Goal: Check status: Check status

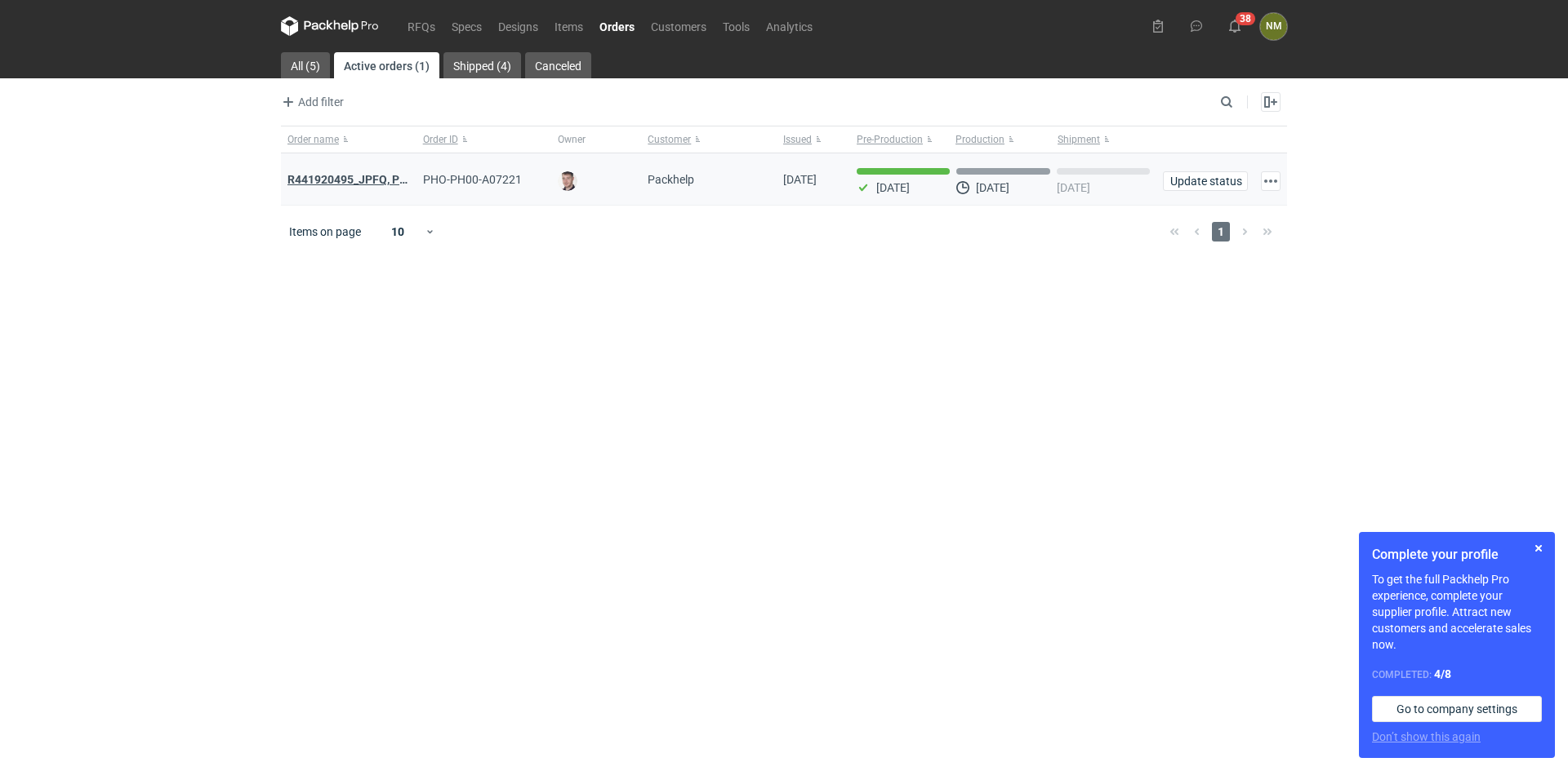
click at [341, 181] on strong "R441920495_JPFQ, PHIE, QSLV" at bounding box center [369, 179] width 163 height 13
click at [324, 70] on link "All (5)" at bounding box center [305, 65] width 49 height 26
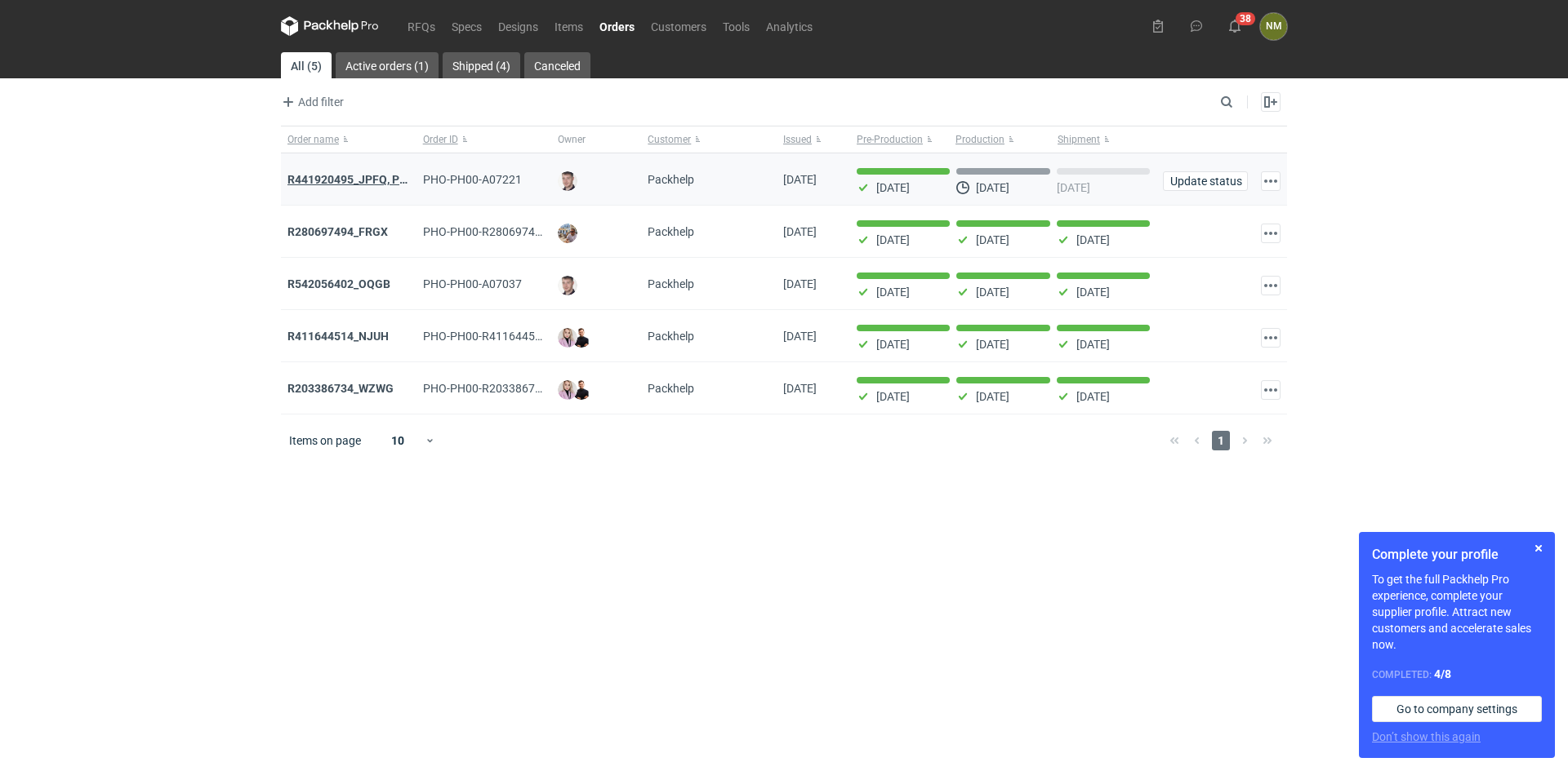
click at [368, 176] on strong "R441920495_JPFQ, PHIE, QSLV" at bounding box center [369, 179] width 163 height 13
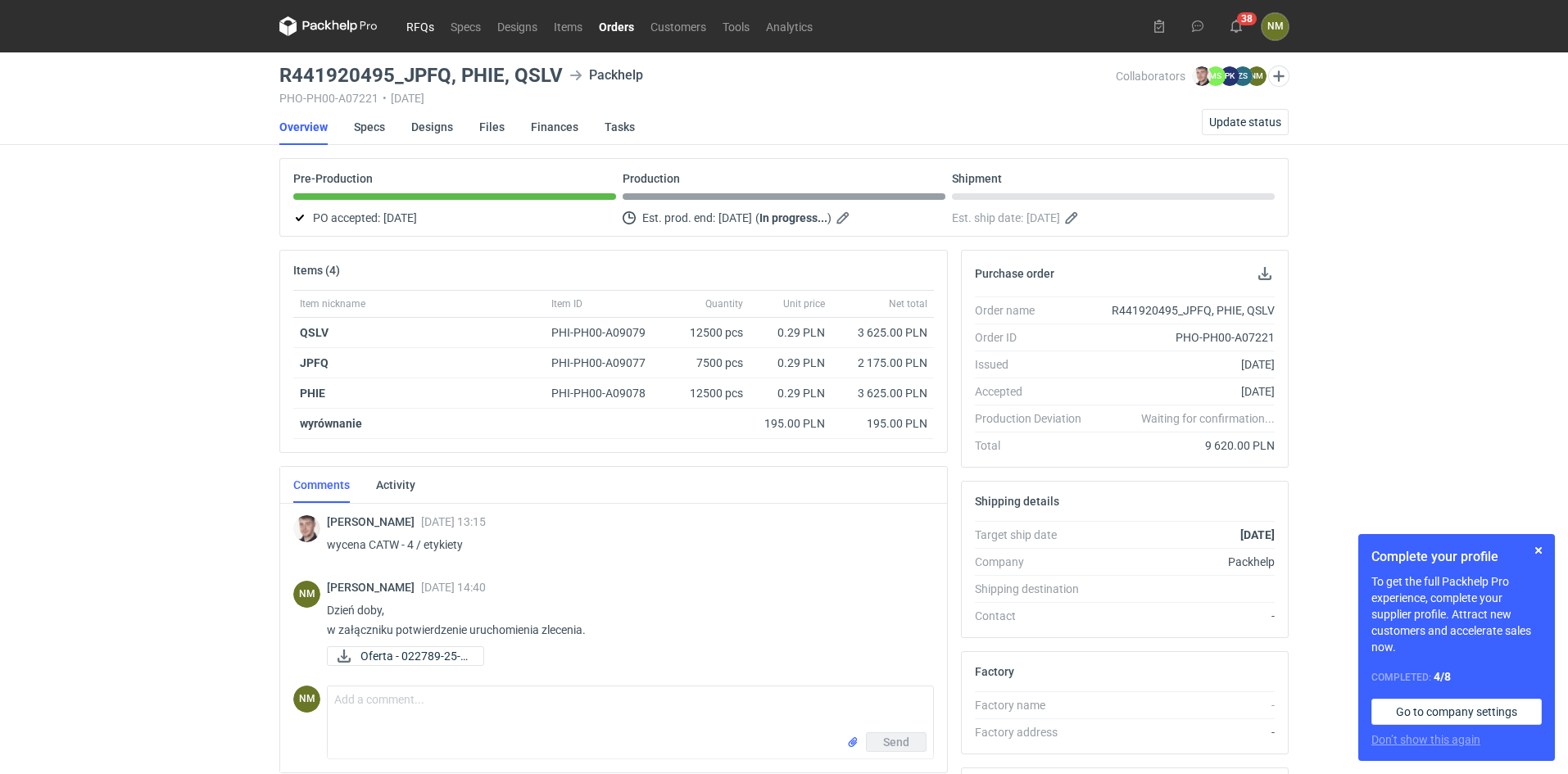
click at [414, 25] on link "RFQs" at bounding box center [420, 27] width 45 height 20
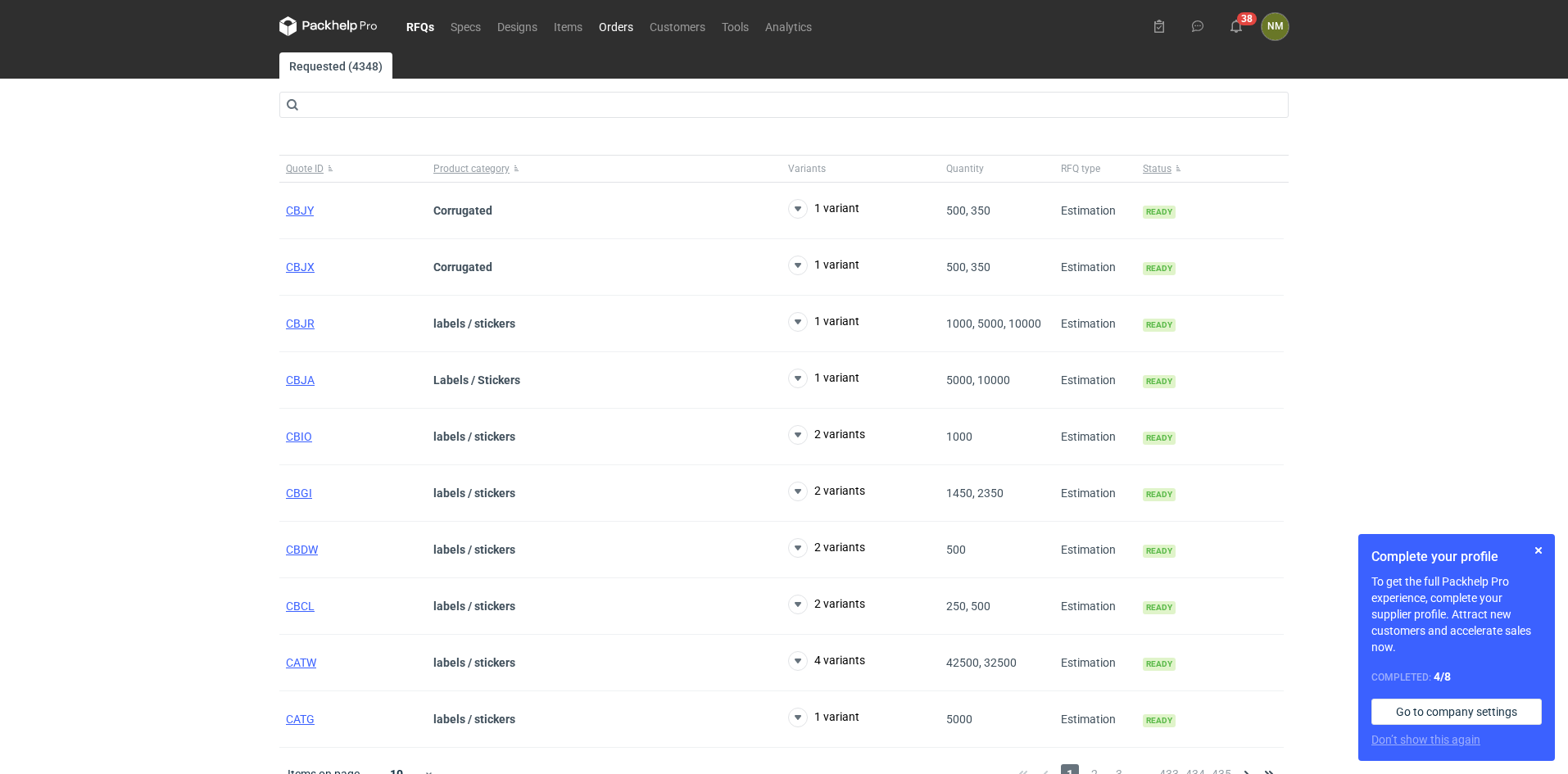
click at [637, 26] on link "Orders" at bounding box center [615, 27] width 51 height 20
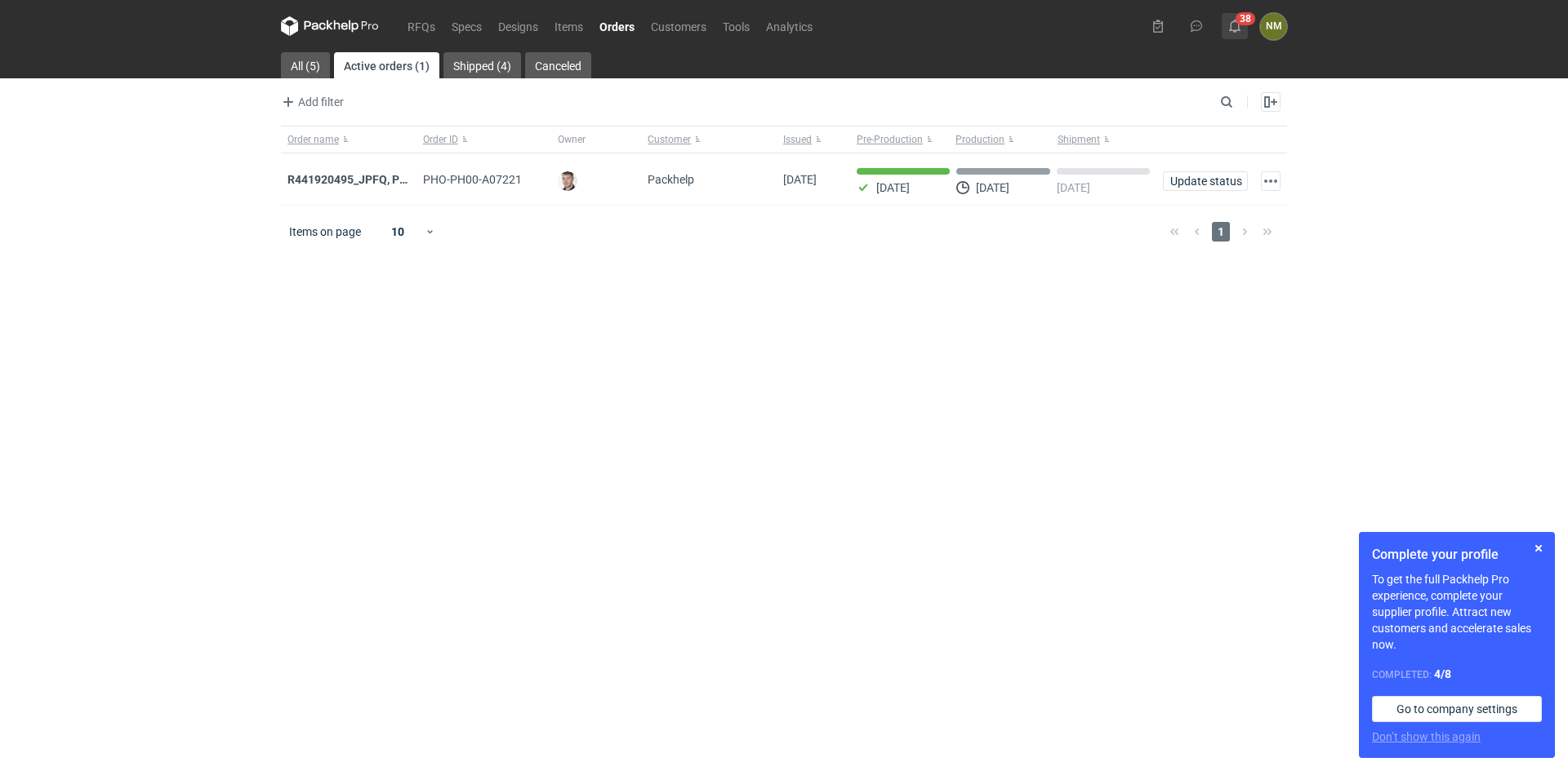
click at [1231, 31] on use at bounding box center [1235, 26] width 12 height 13
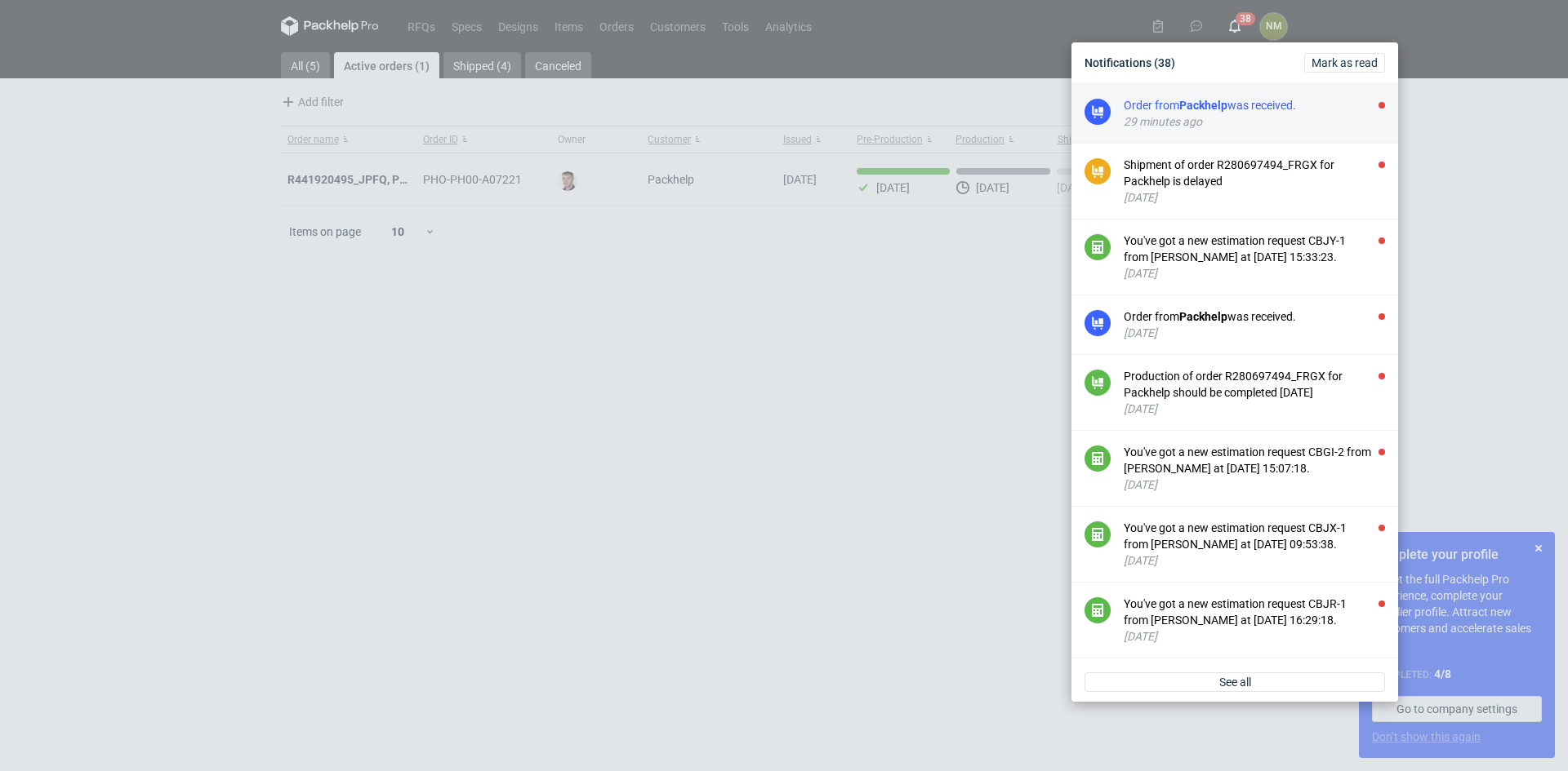
click at [1229, 127] on div "29 minutes ago" at bounding box center [1254, 122] width 261 height 17
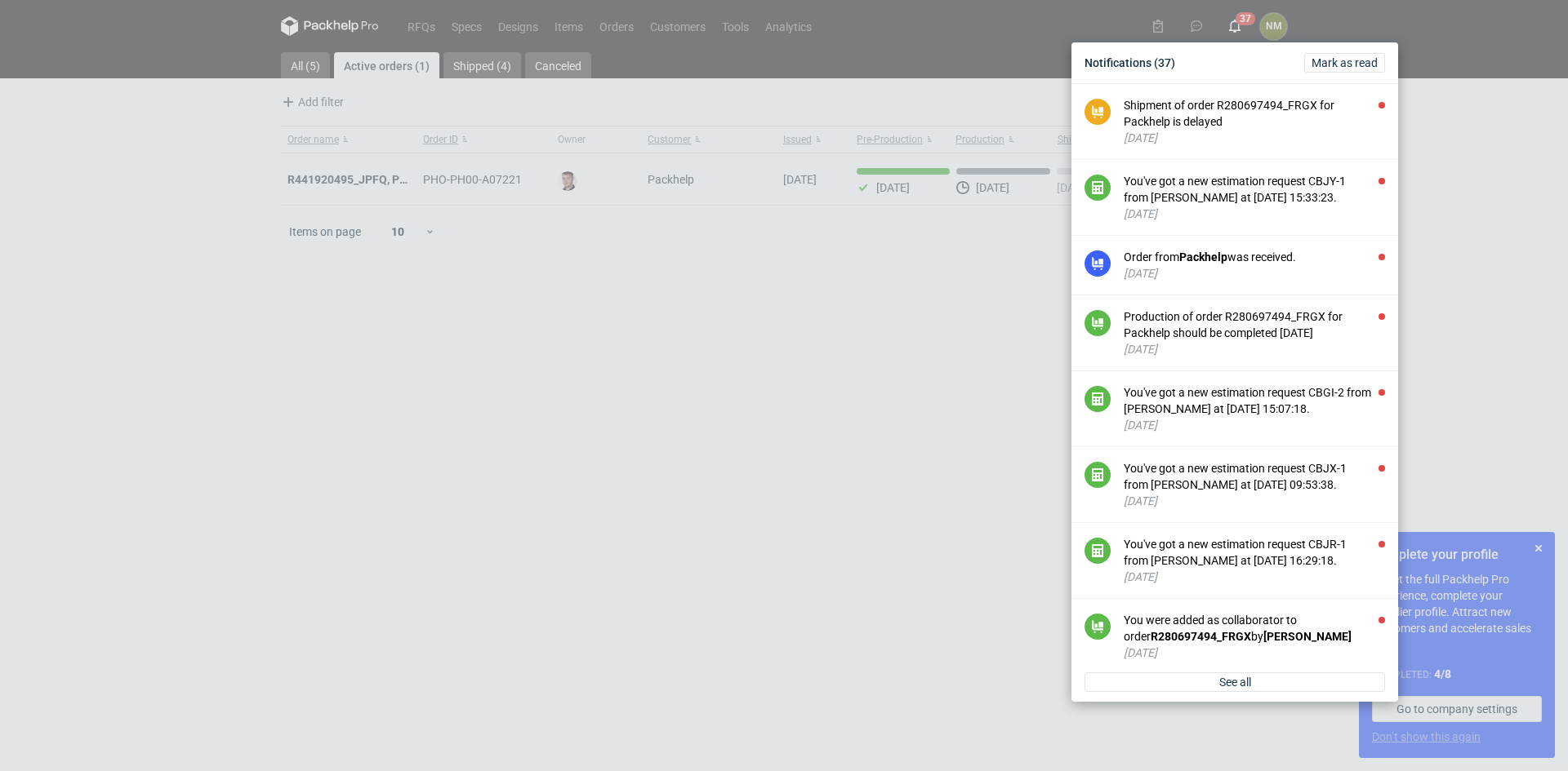
click at [416, 30] on div "Notifications (37) [PERSON_NAME] as read Shipment of order R280697494_FRGX for …" at bounding box center [784, 386] width 1568 height 771
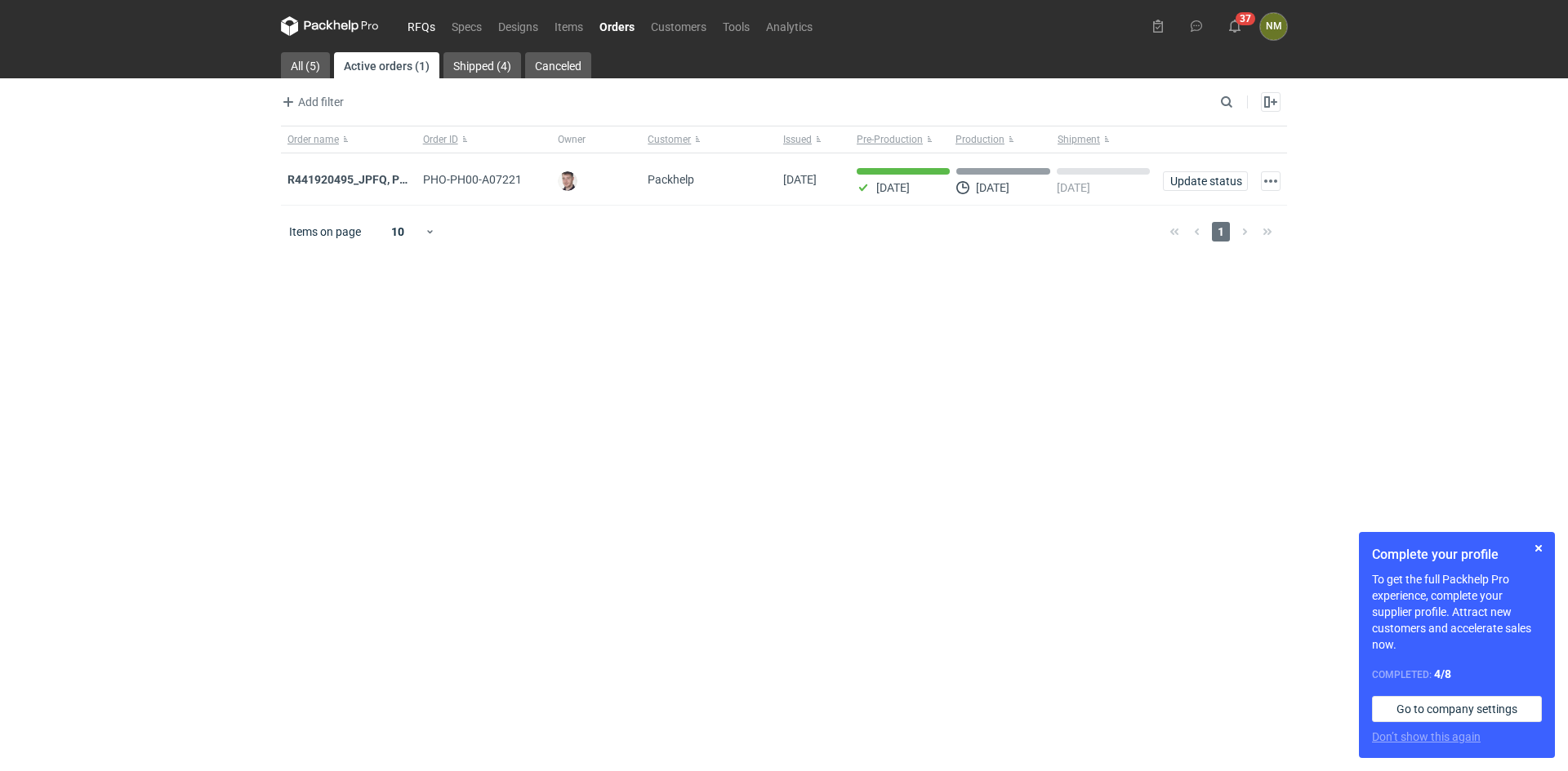
click at [417, 30] on link "RFQs" at bounding box center [421, 27] width 44 height 20
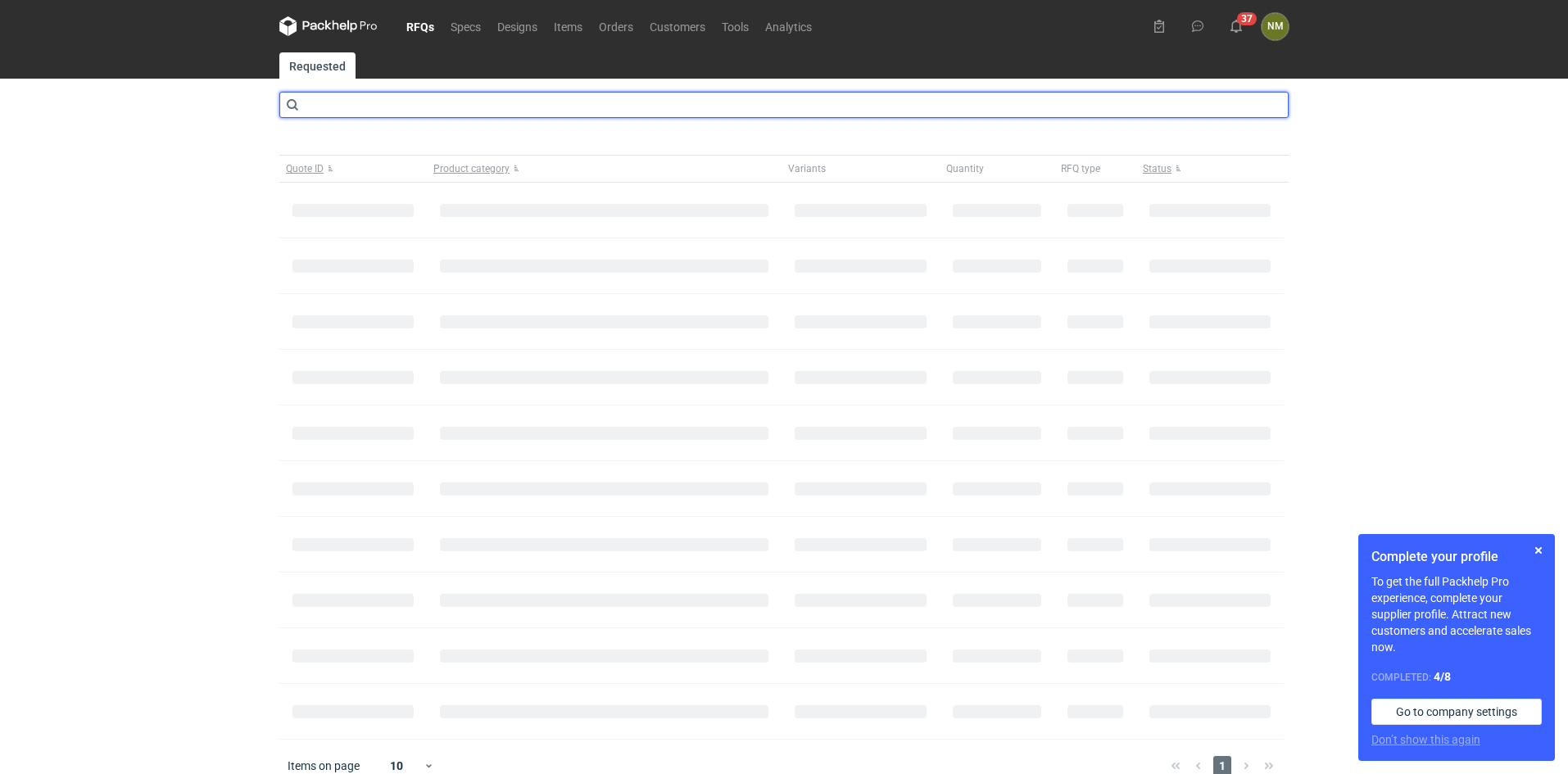
click at [463, 106] on input "text" at bounding box center [784, 104] width 1009 height 26
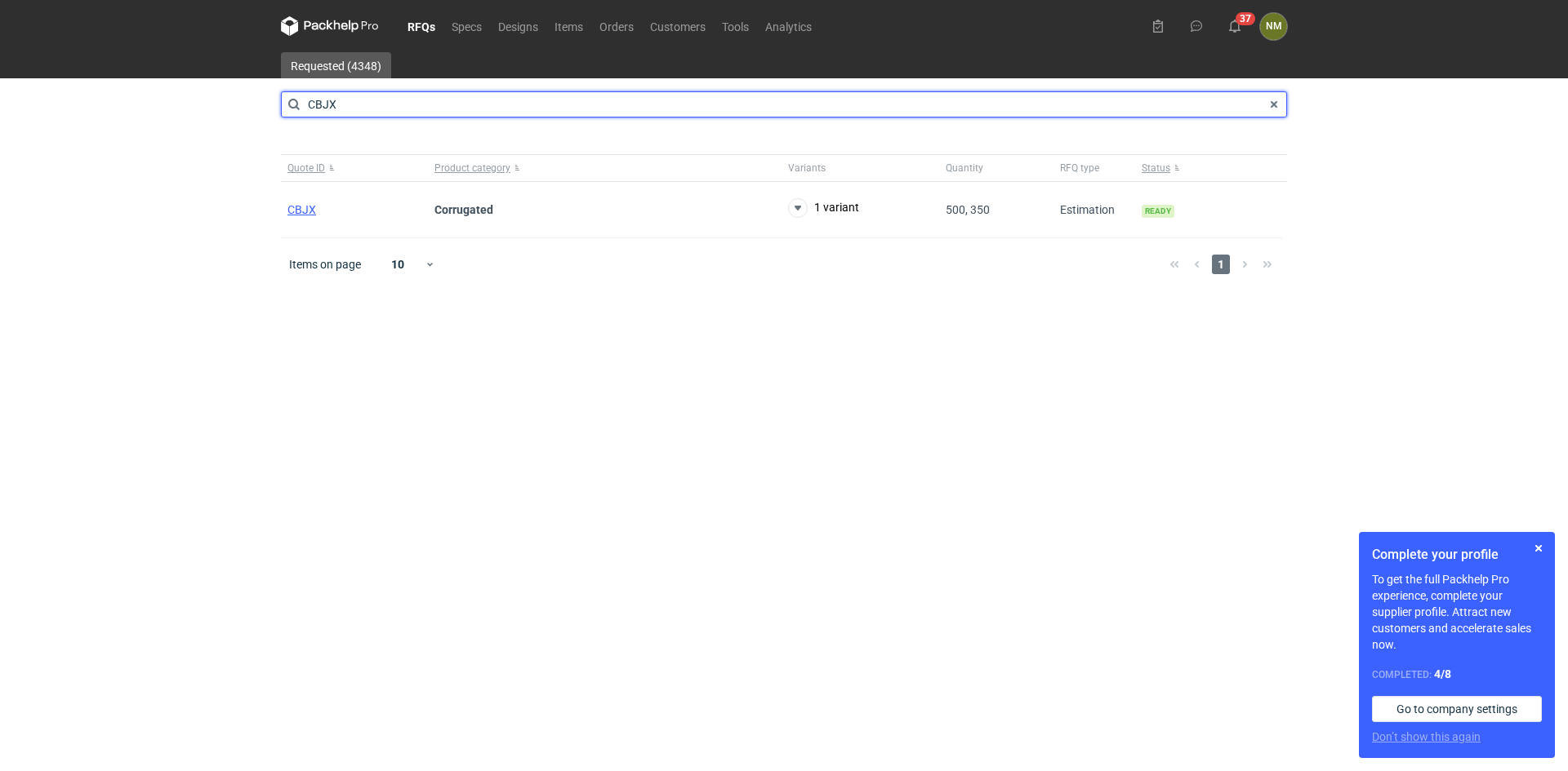
type input "CBJX"
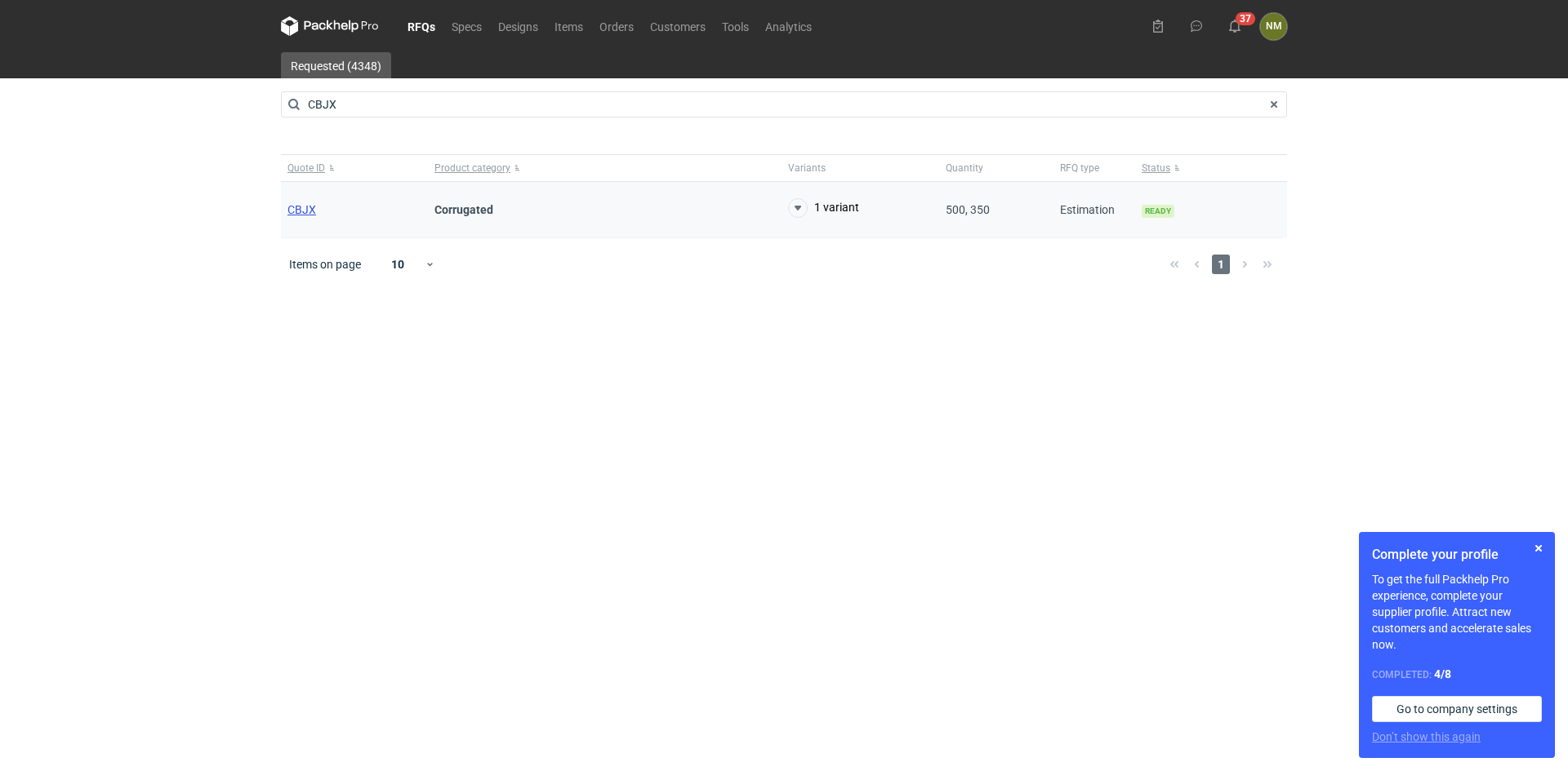
click at [296, 204] on span "CBJX" at bounding box center [302, 210] width 29 height 13
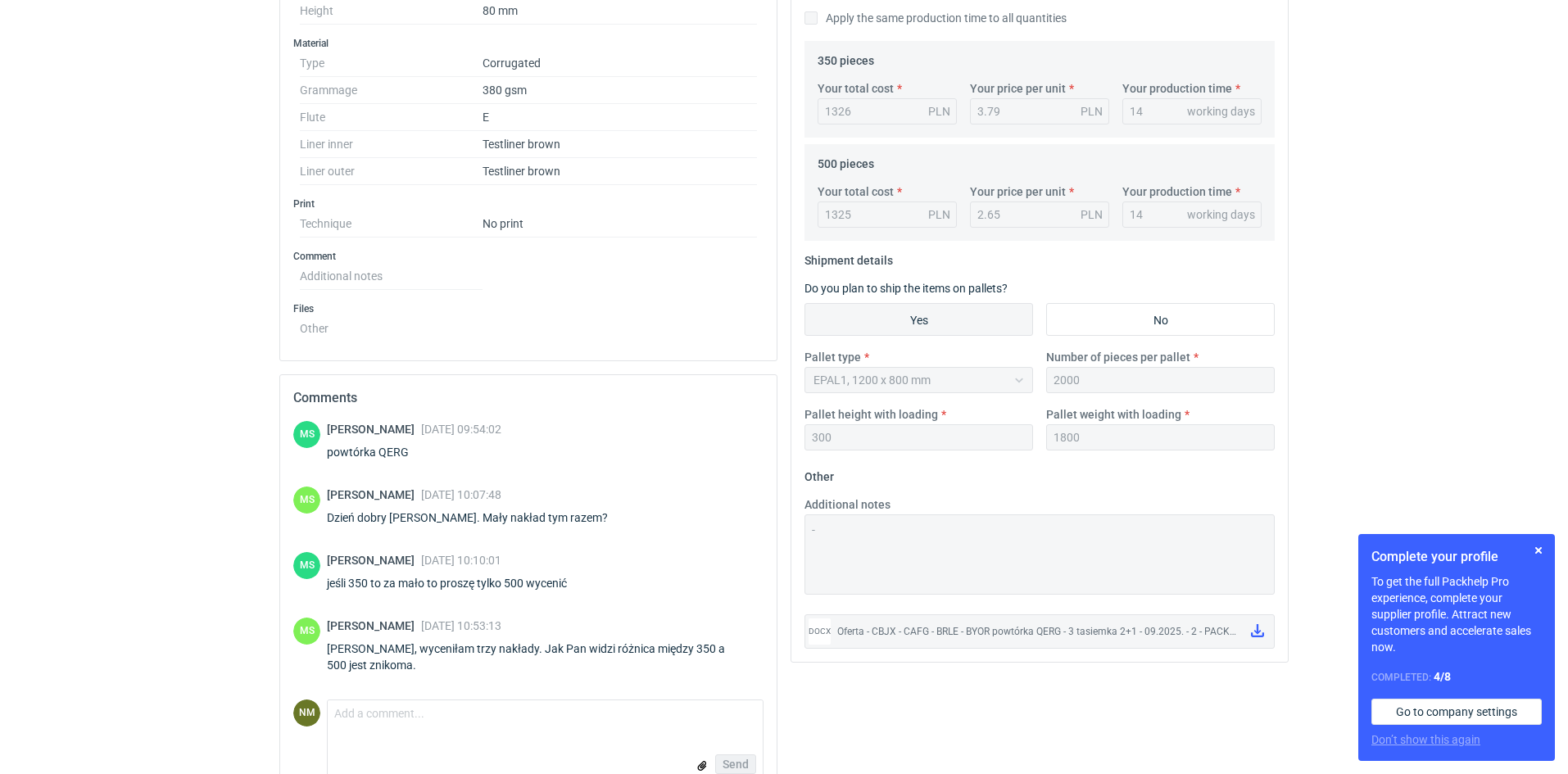
scroll to position [563, 0]
